Goal: Task Accomplishment & Management: Manage account settings

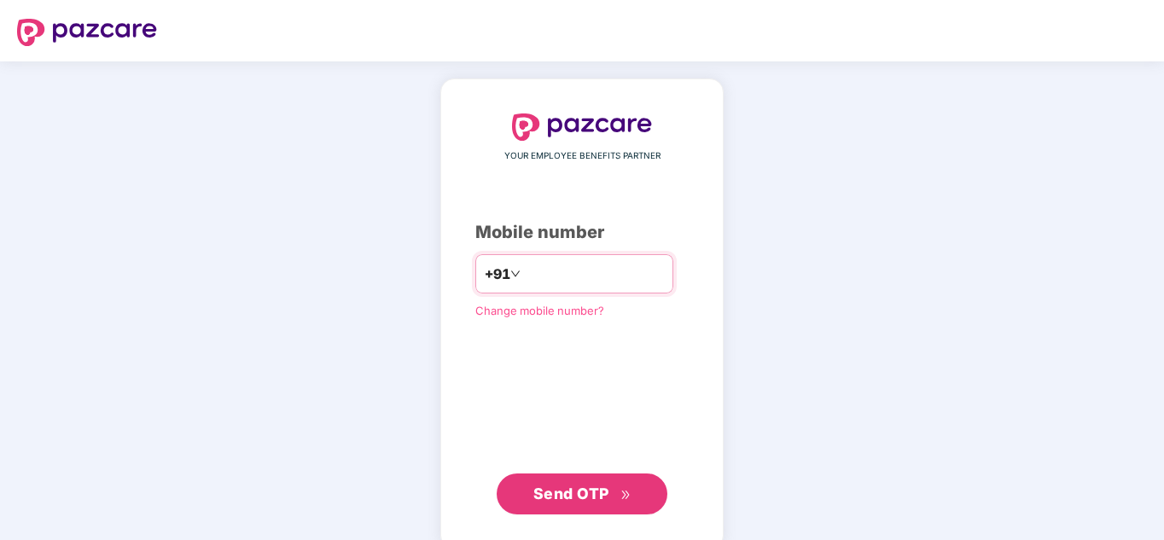
type input "**********"
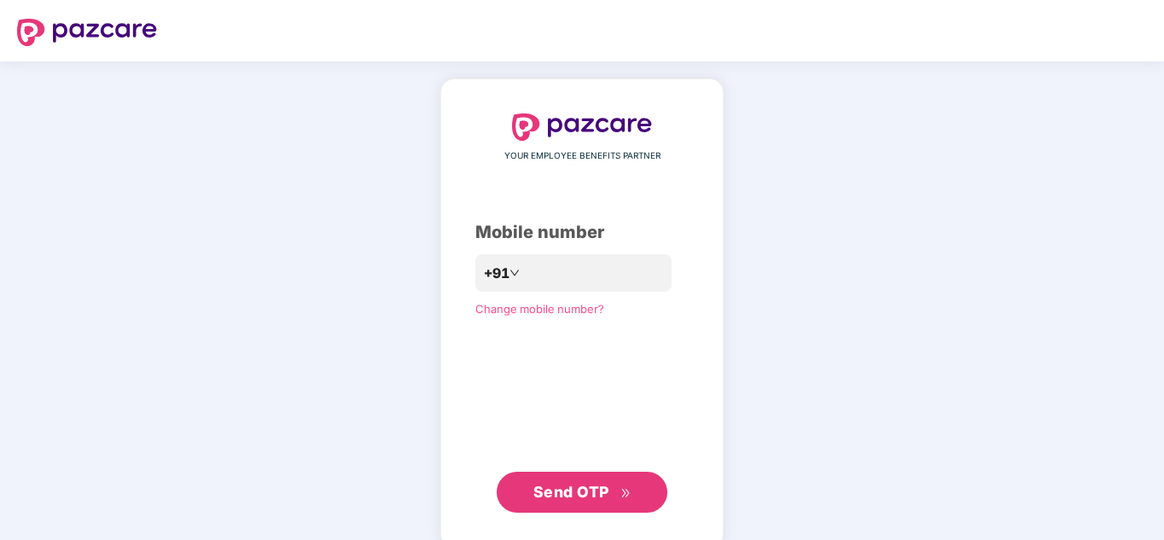
click at [588, 481] on button "Send OTP" at bounding box center [582, 492] width 171 height 41
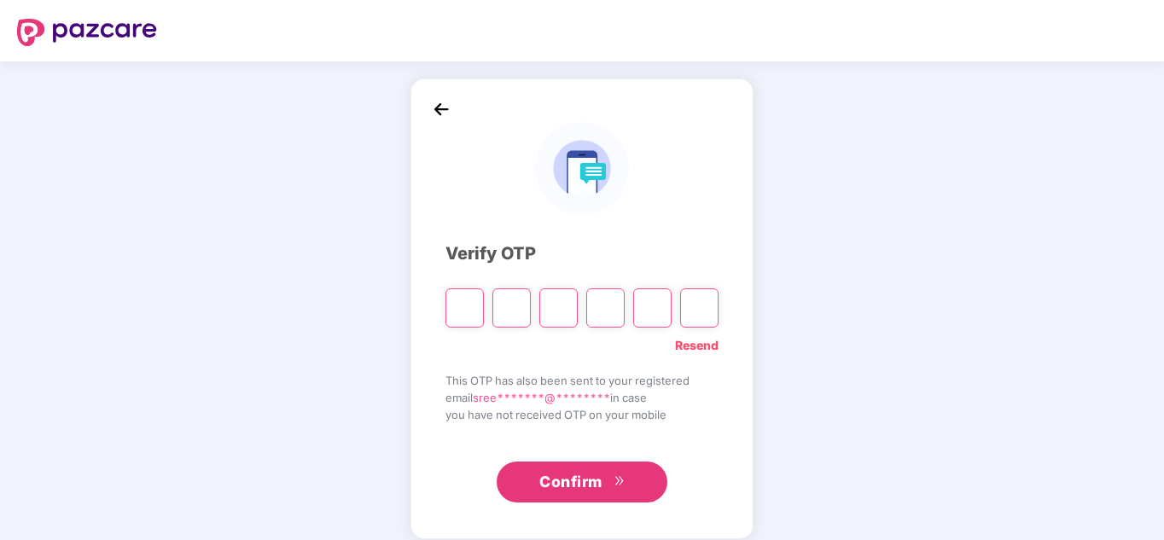
type input "*"
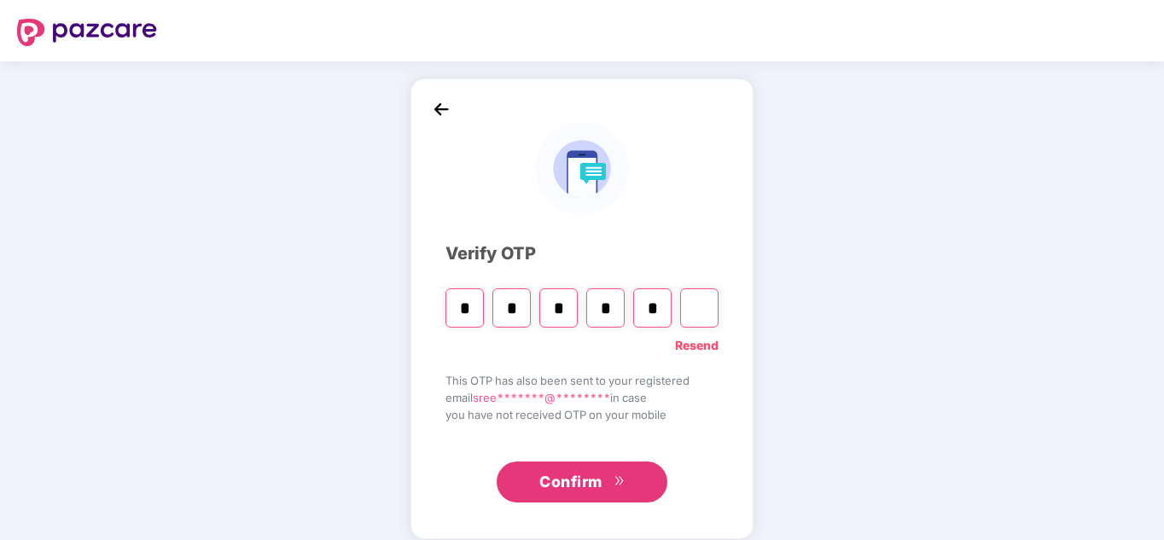
type input "*"
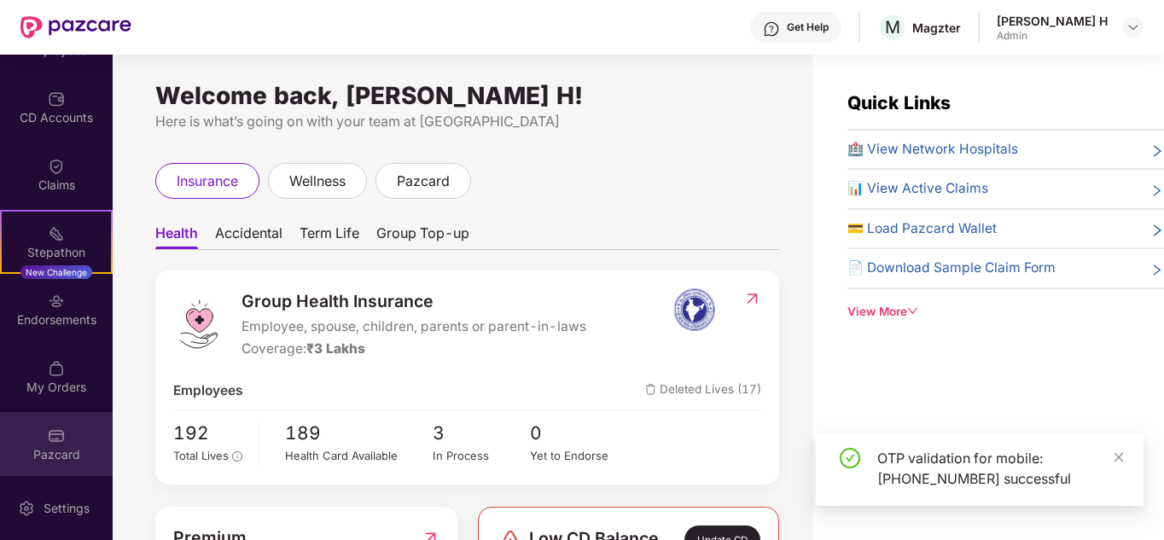
scroll to position [185, 0]
click at [49, 433] on img at bounding box center [56, 432] width 17 height 17
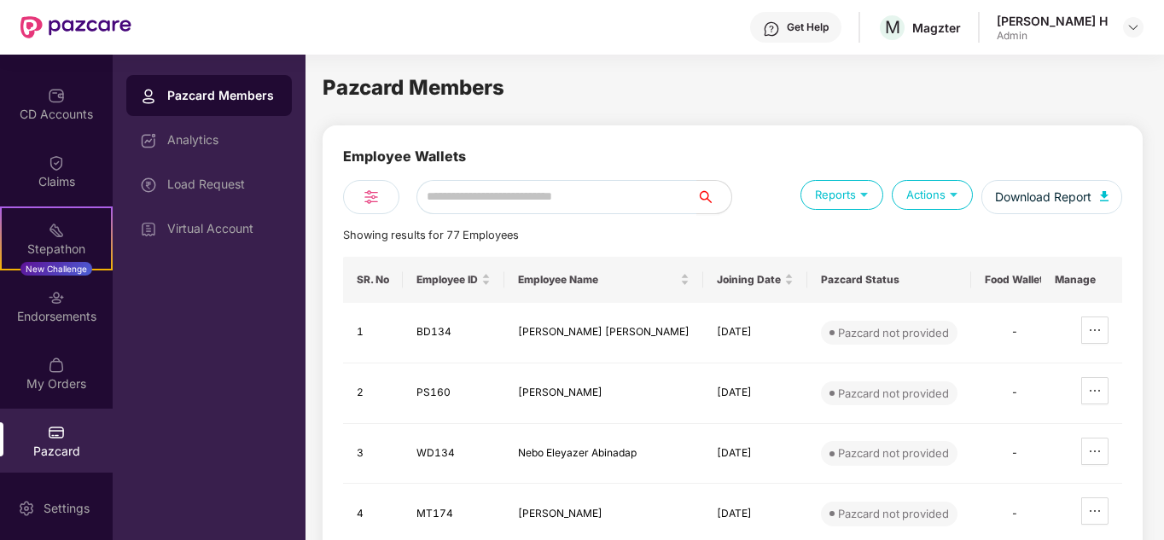
click at [233, 102] on div "Pazcard Members" at bounding box center [222, 95] width 111 height 17
click at [217, 180] on div "Load Request" at bounding box center [222, 185] width 111 height 14
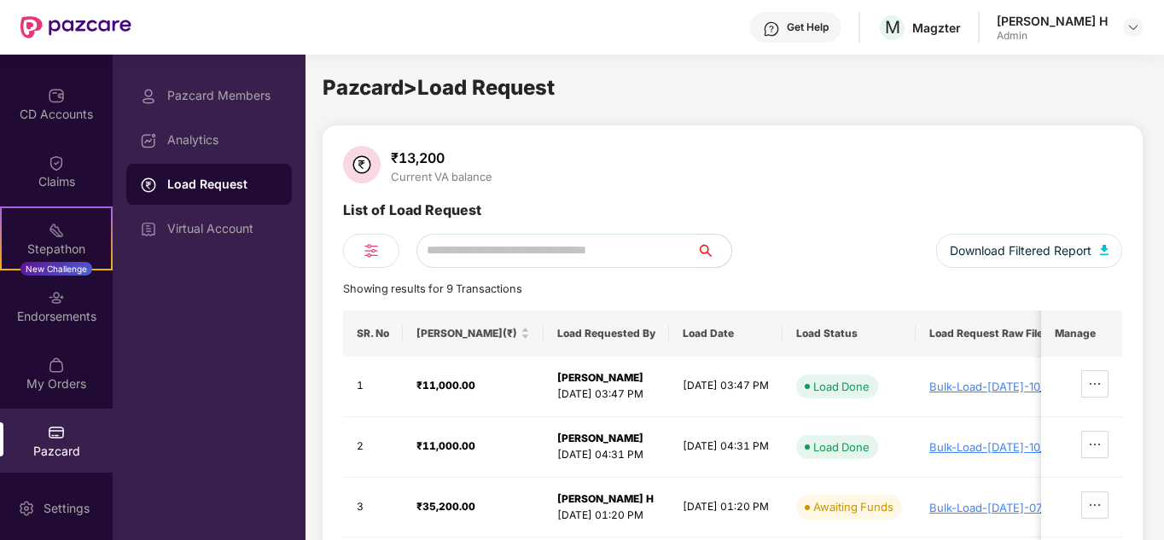
click at [50, 429] on img at bounding box center [56, 432] width 17 height 17
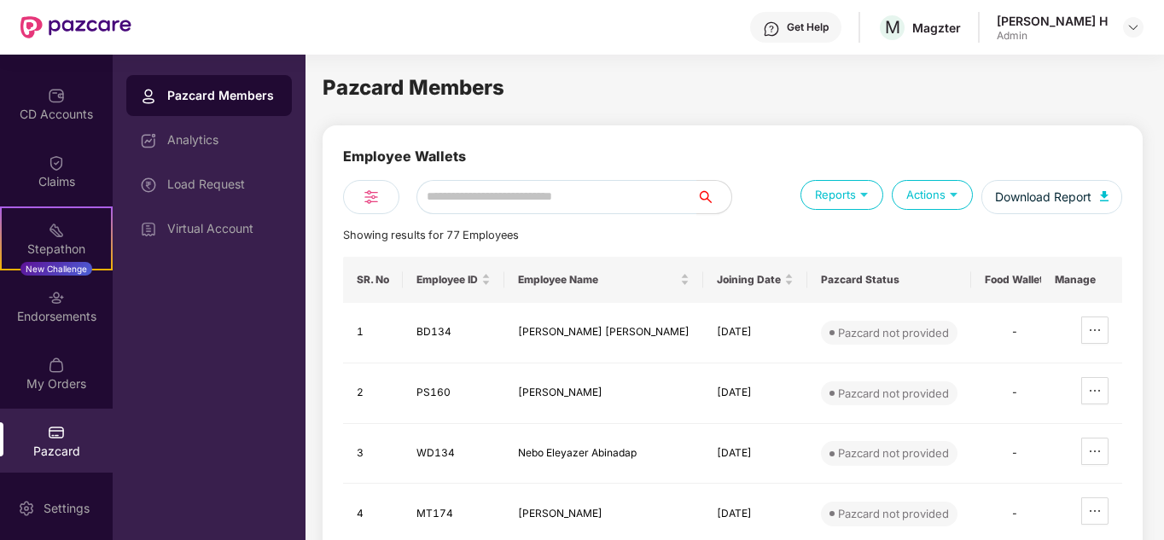
click at [1087, 222] on div "Employee Wallets Reports Actions Download Report Showing results for 77 Employe…" at bounding box center [732, 497] width 779 height 703
click at [219, 181] on div "Load Request" at bounding box center [222, 185] width 111 height 14
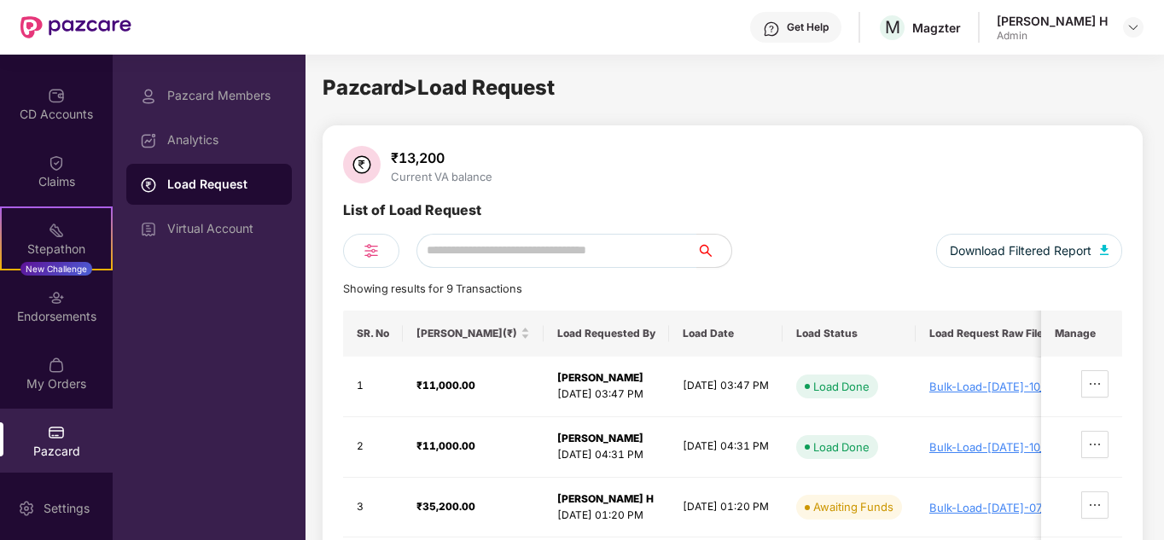
click at [758, 184] on div "₹13,200 Current VA balance" at bounding box center [732, 166] width 779 height 41
click at [787, 184] on div "₹13,200 Current VA balance" at bounding box center [732, 166] width 779 height 41
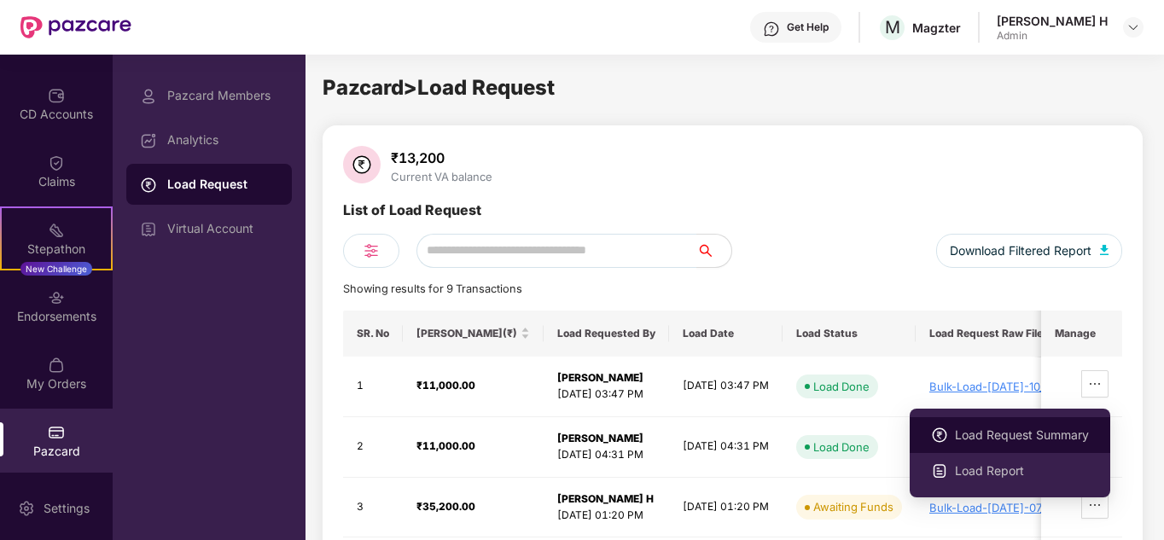
click at [1071, 440] on span "Load Request Summary" at bounding box center [1022, 435] width 134 height 19
click at [1096, 381] on icon "ellipsis" at bounding box center [1095, 384] width 14 height 14
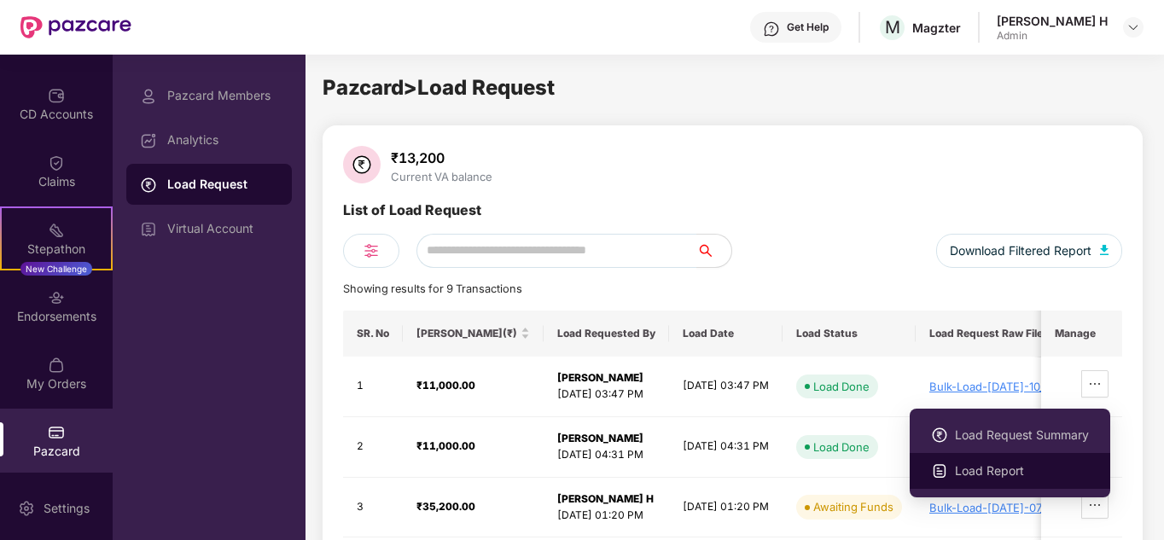
click at [995, 467] on span "Load Report" at bounding box center [1022, 471] width 134 height 19
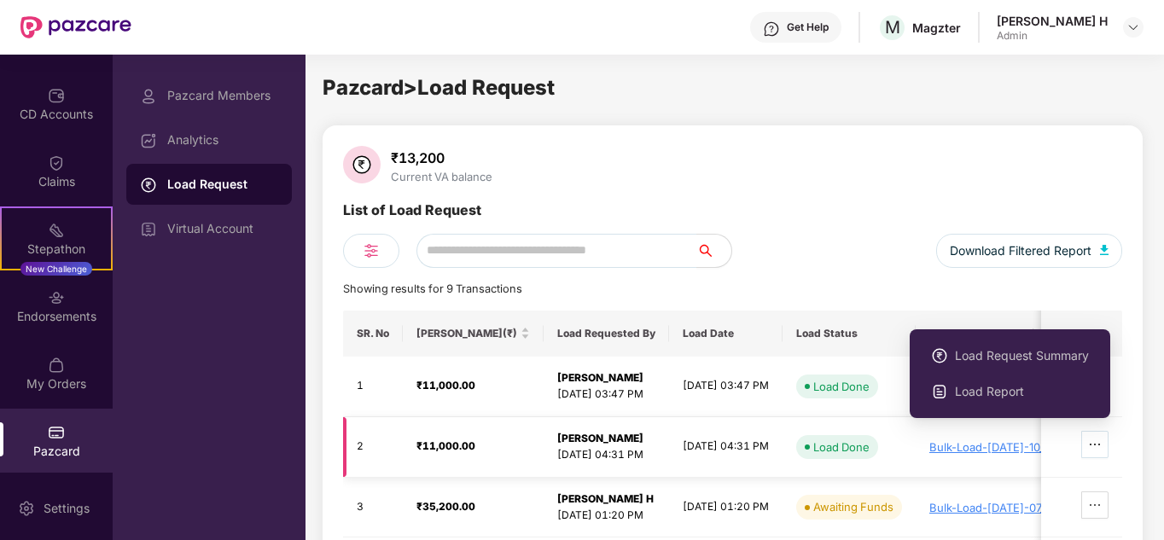
click at [1094, 446] on icon "ellipsis" at bounding box center [1095, 445] width 14 height 14
click at [1000, 354] on span "Load Request Summary" at bounding box center [1022, 356] width 134 height 19
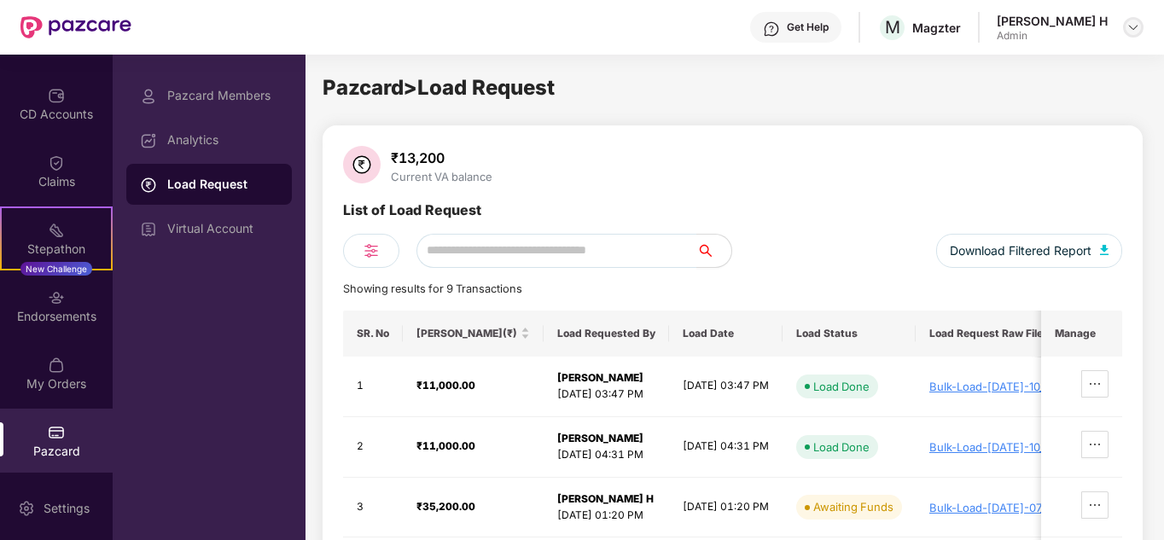
click at [1129, 27] on img at bounding box center [1134, 27] width 14 height 14
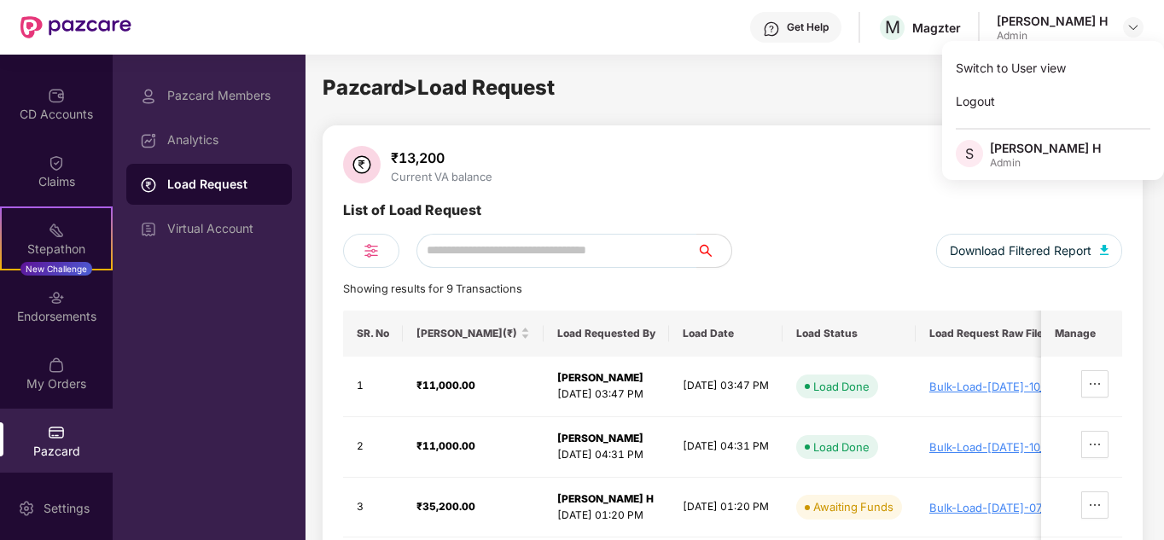
click at [1031, 153] on div "[PERSON_NAME] H" at bounding box center [1045, 148] width 111 height 16
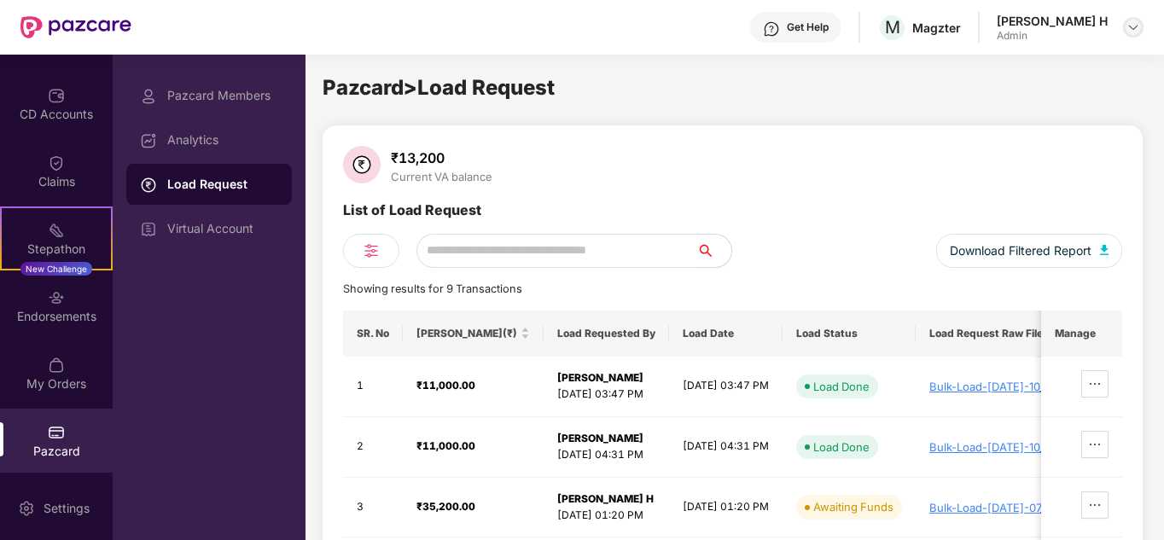
click at [1130, 26] on img at bounding box center [1134, 27] width 14 height 14
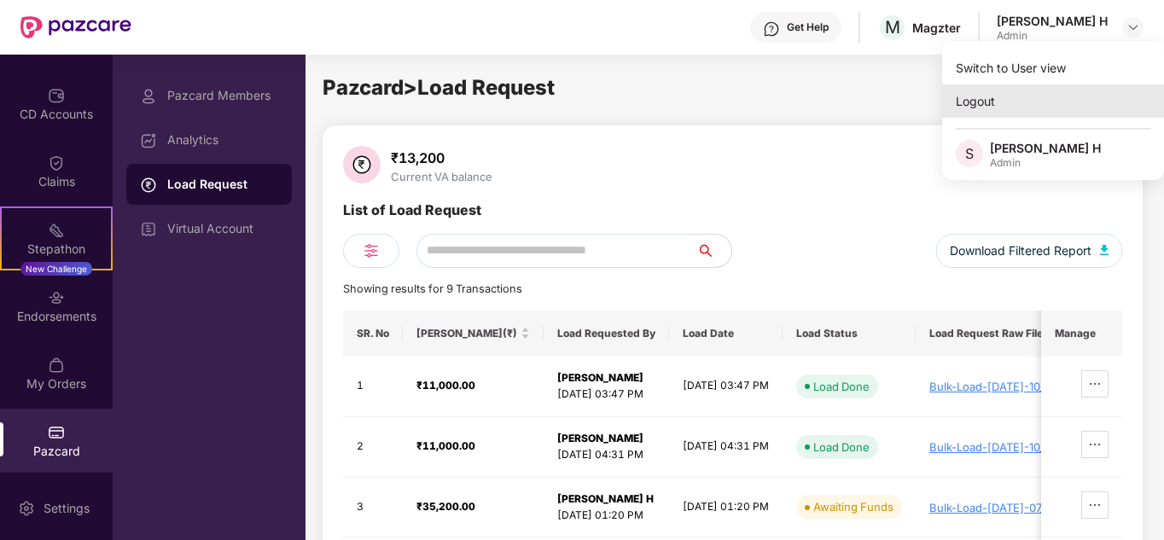
click at [1023, 103] on div "Logout" at bounding box center [1053, 101] width 222 height 33
